Goal: Information Seeking & Learning: Learn about a topic

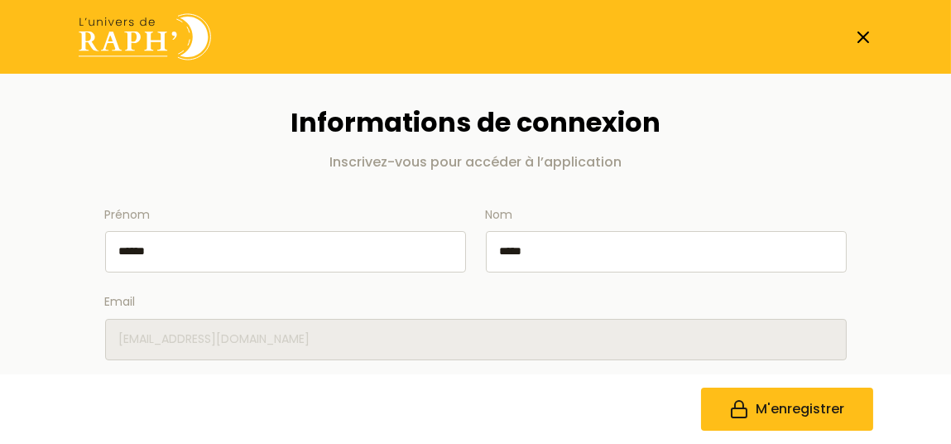
click at [187, 162] on p "Inscrivez-vous pour accéder à l’application" at bounding box center [476, 162] width 742 height 20
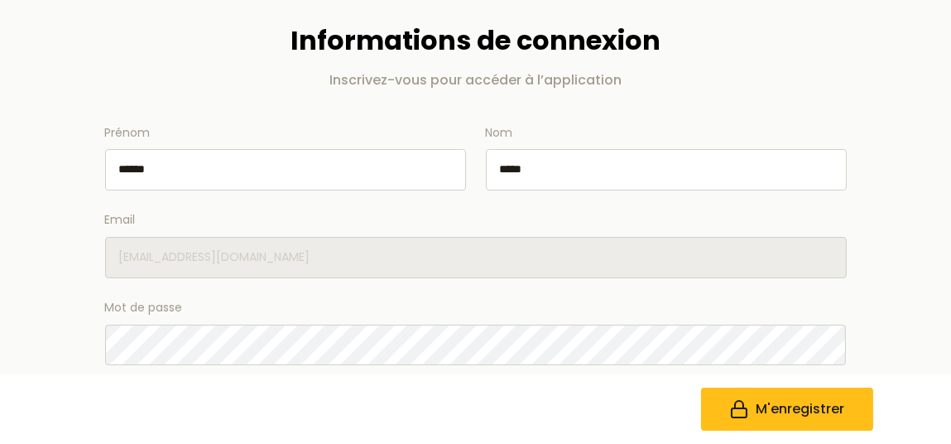
scroll to position [165, 0]
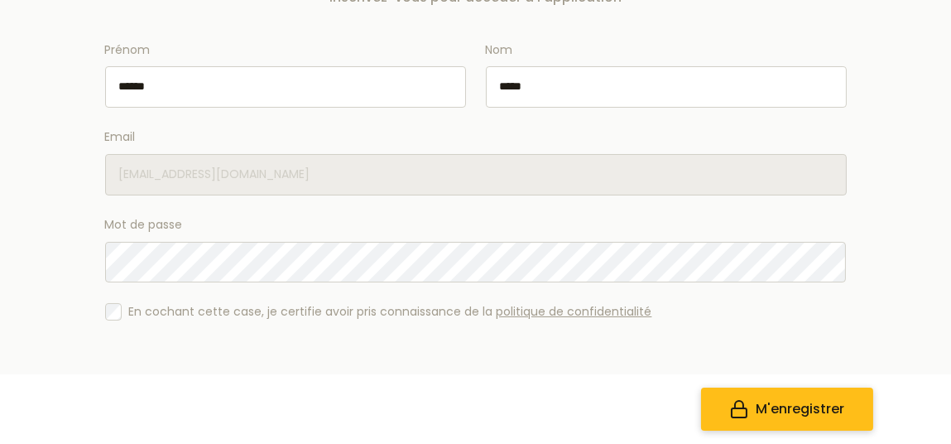
click at [814, 401] on span "M'enregistrer" at bounding box center [800, 409] width 89 height 20
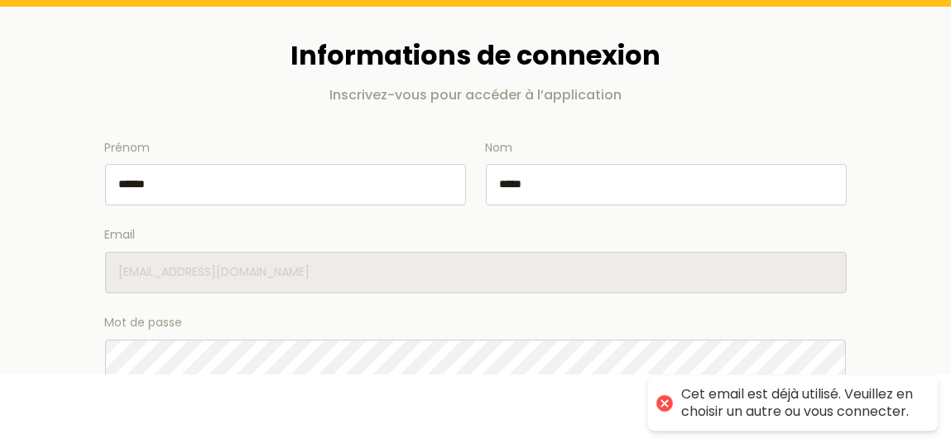
scroll to position [0, 0]
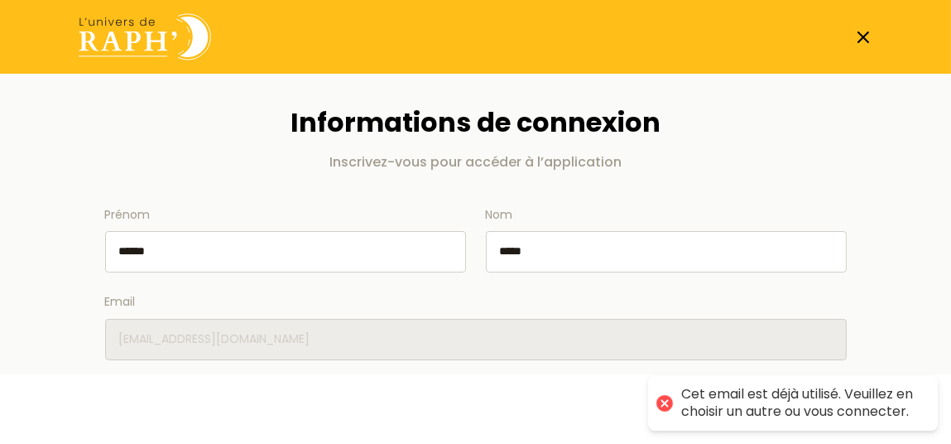
click at [140, 31] on img at bounding box center [145, 36] width 132 height 47
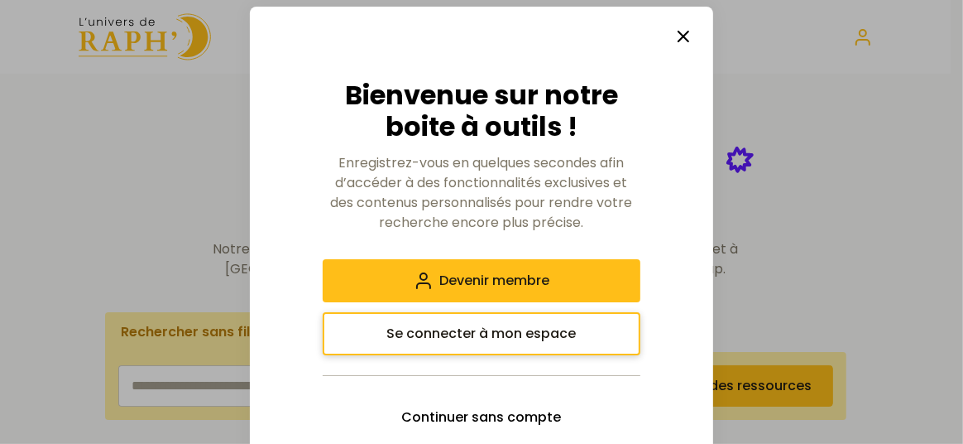
click at [465, 334] on span "Se connecter à mon espace" at bounding box center [482, 334] width 190 height 20
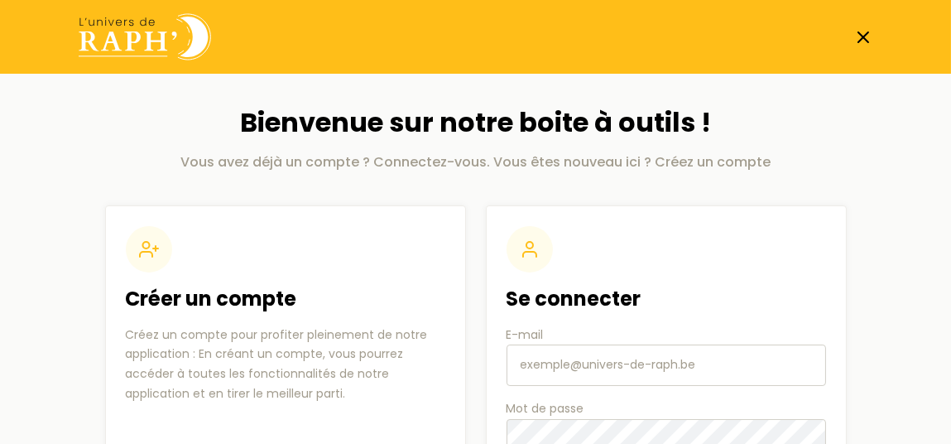
click at [613, 365] on input "E-mail" at bounding box center [665, 364] width 319 height 41
type input "t"
type input "[EMAIL_ADDRESS][DOMAIN_NAME]"
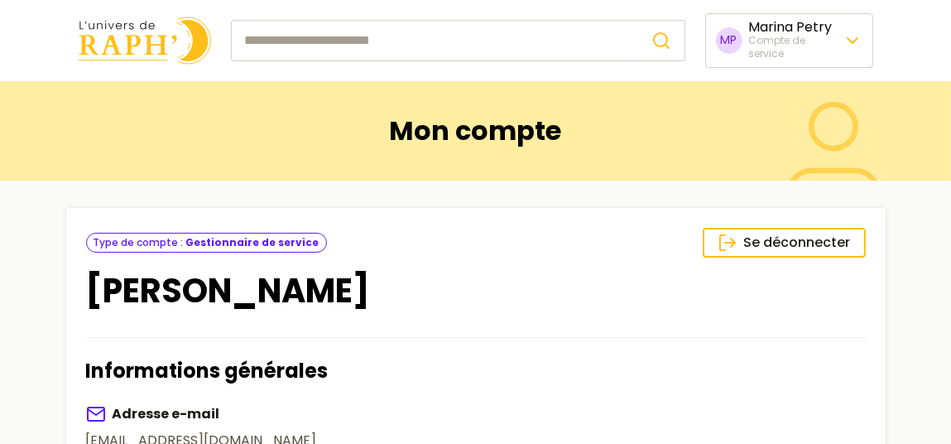
click at [146, 42] on img at bounding box center [145, 40] width 132 height 47
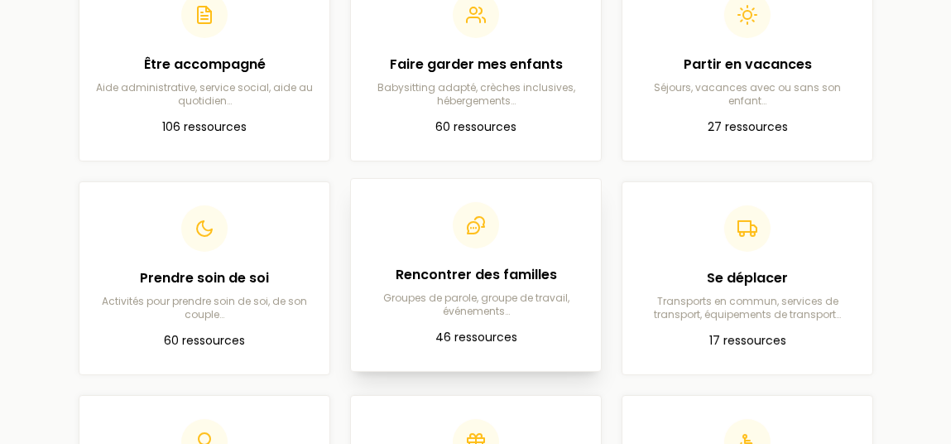
scroll to position [413, 0]
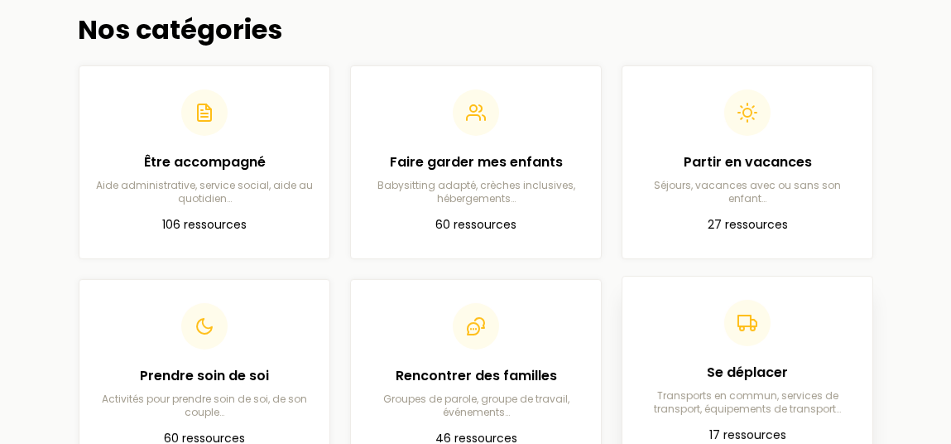
click at [730, 369] on h2 "Se déplacer" at bounding box center [747, 372] width 223 height 20
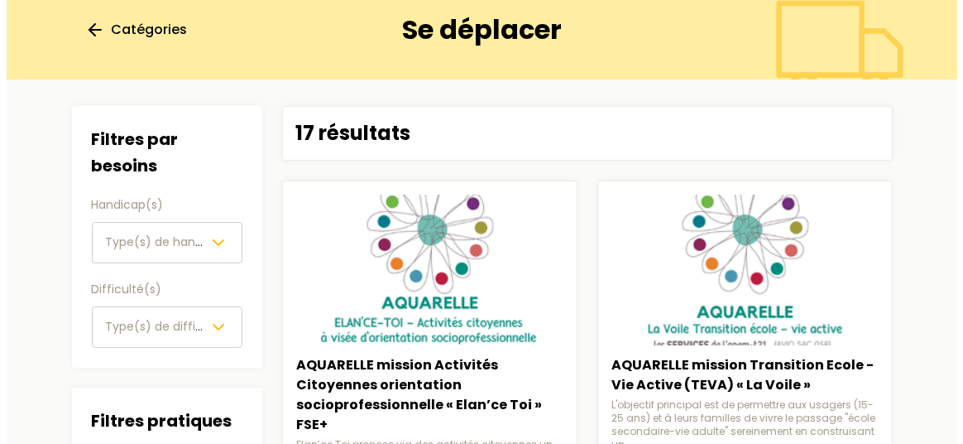
scroll to position [165, 0]
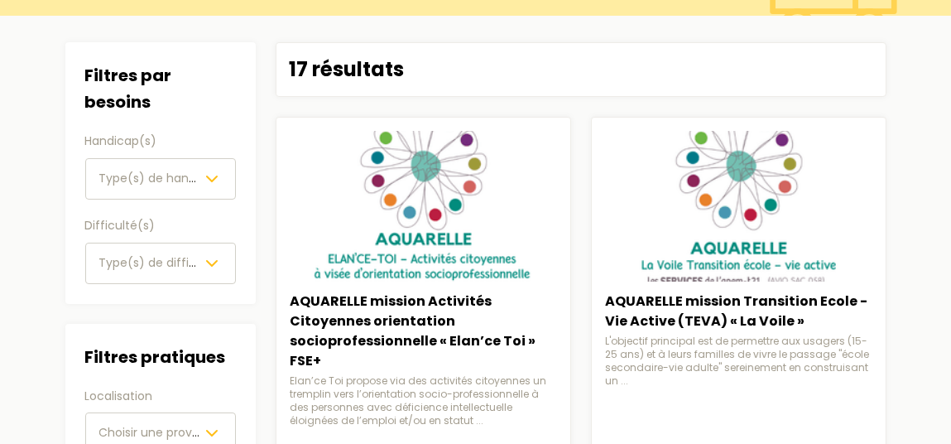
click at [156, 166] on button "Type(s) de handicap(s)" at bounding box center [160, 178] width 151 height 41
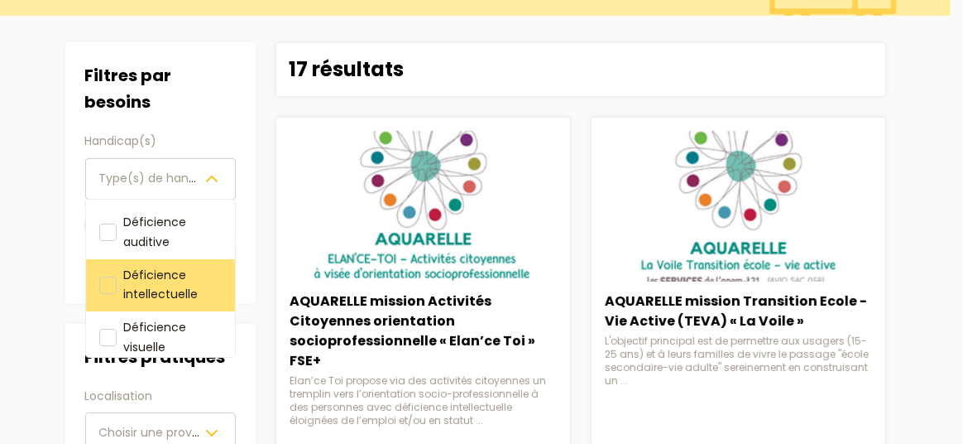
scroll to position [82, 0]
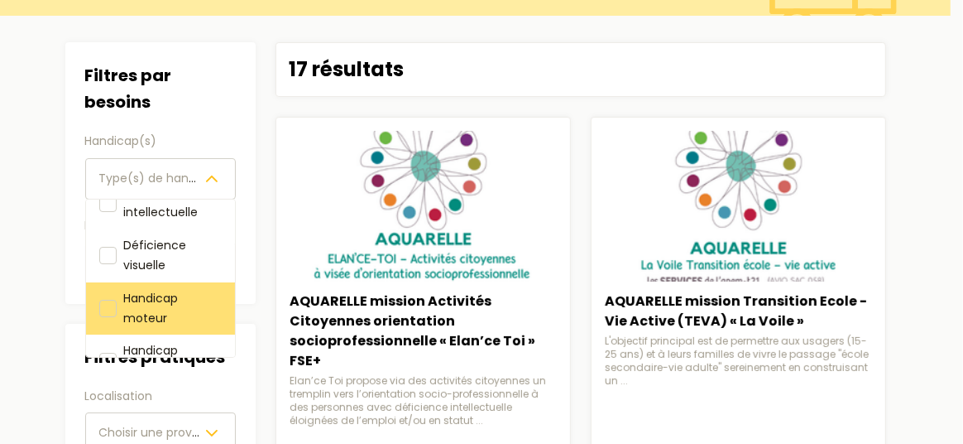
click at [175, 289] on div "Handicap moteur" at bounding box center [172, 309] width 98 height 40
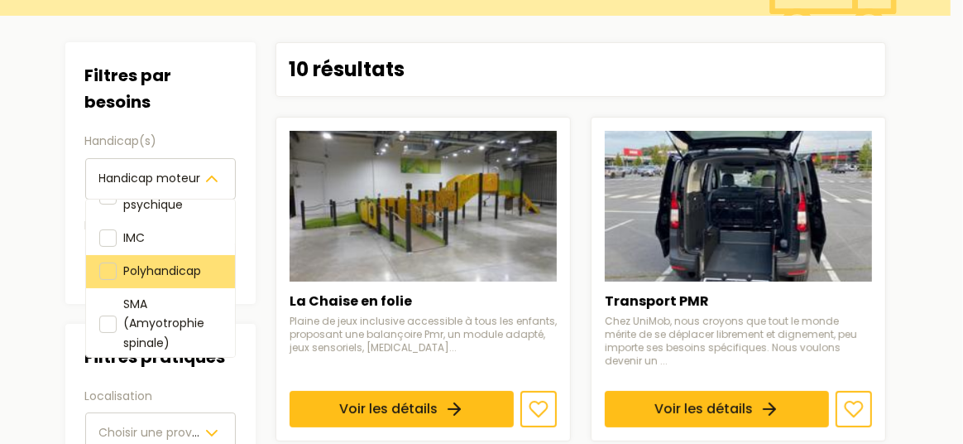
scroll to position [82, 0]
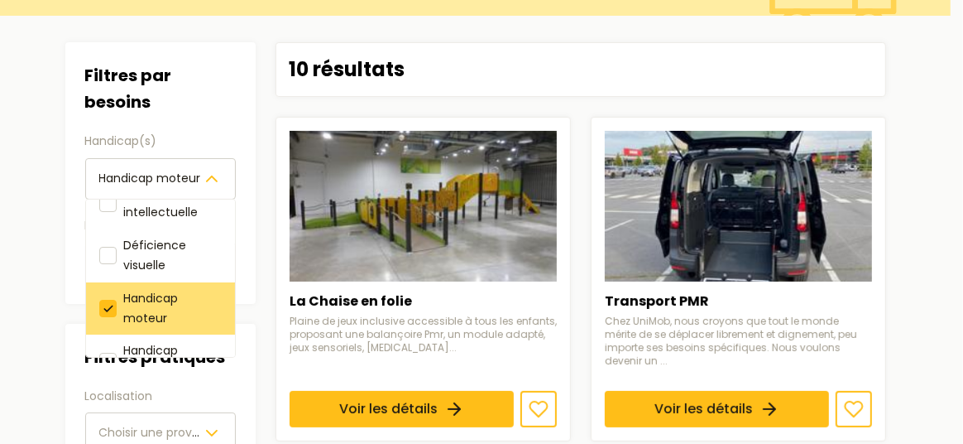
click at [169, 290] on span "Handicap moteur" at bounding box center [150, 308] width 55 height 36
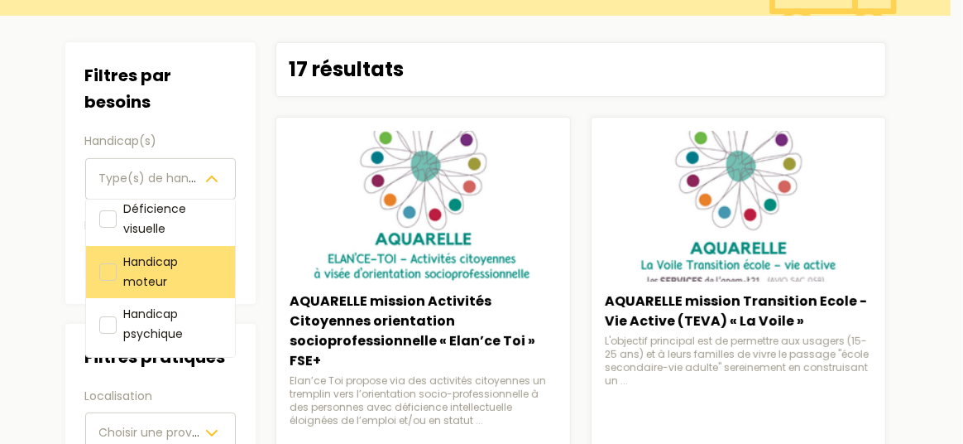
scroll to position [82, 0]
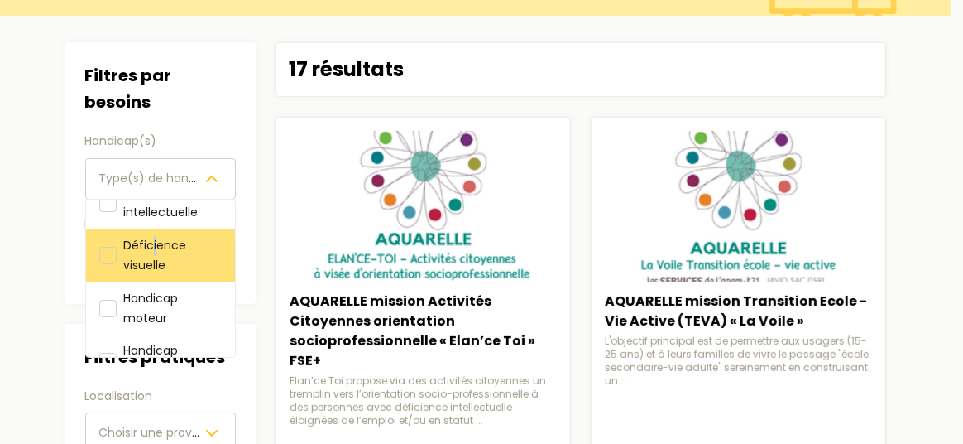
click at [154, 249] on span "Déficience visuelle" at bounding box center [154, 255] width 63 height 36
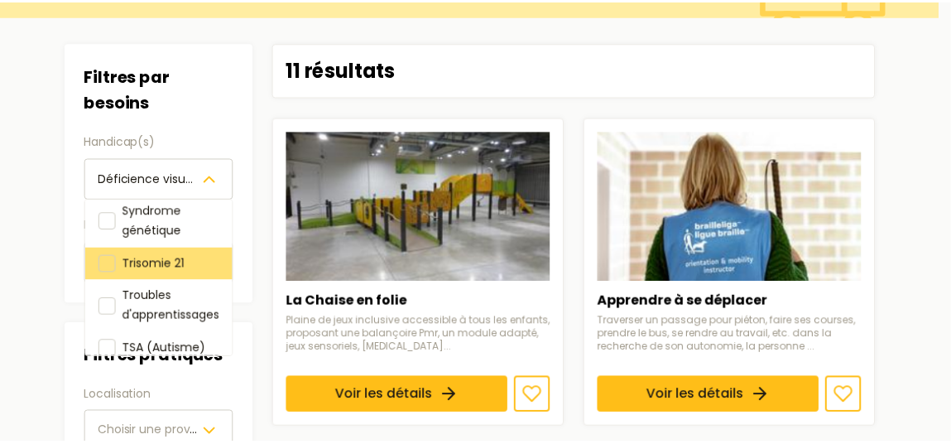
scroll to position [473, 0]
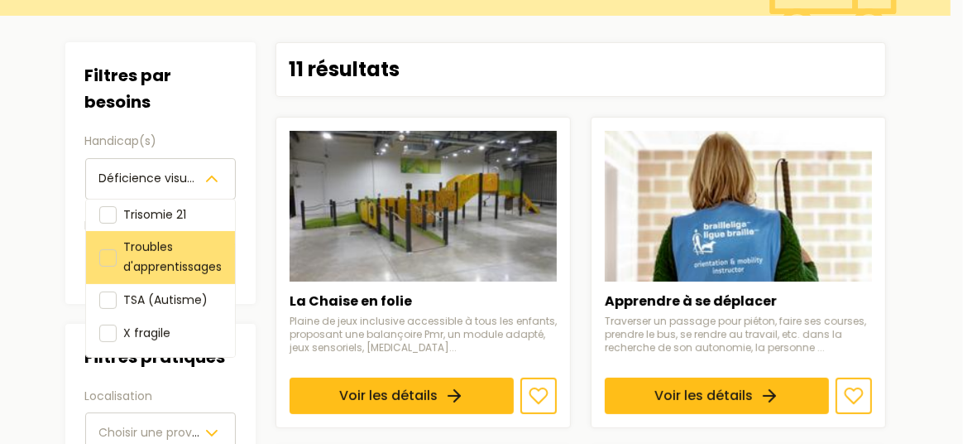
click at [153, 249] on span "Troubles d'apprentissages" at bounding box center [172, 256] width 98 height 36
